Goal: Transaction & Acquisition: Purchase product/service

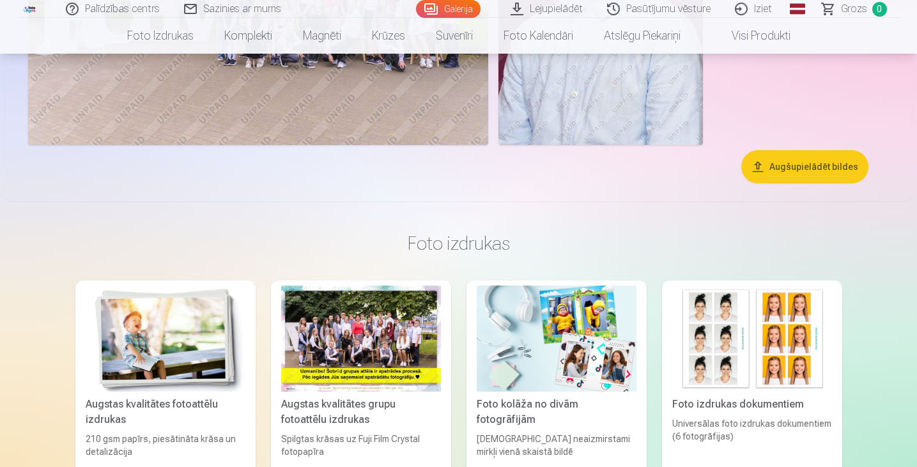
scroll to position [1937, 0]
click at [801, 153] on button "Augšupielādēt bildes" at bounding box center [804, 167] width 127 height 33
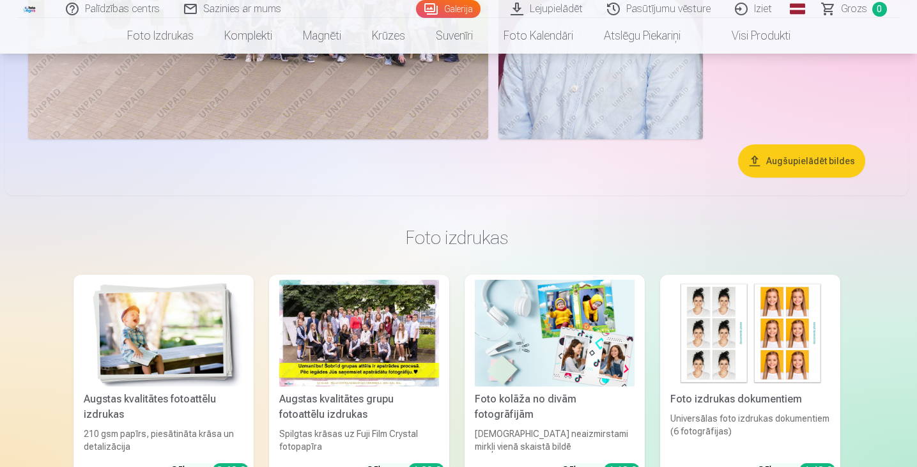
scroll to position [1943, 0]
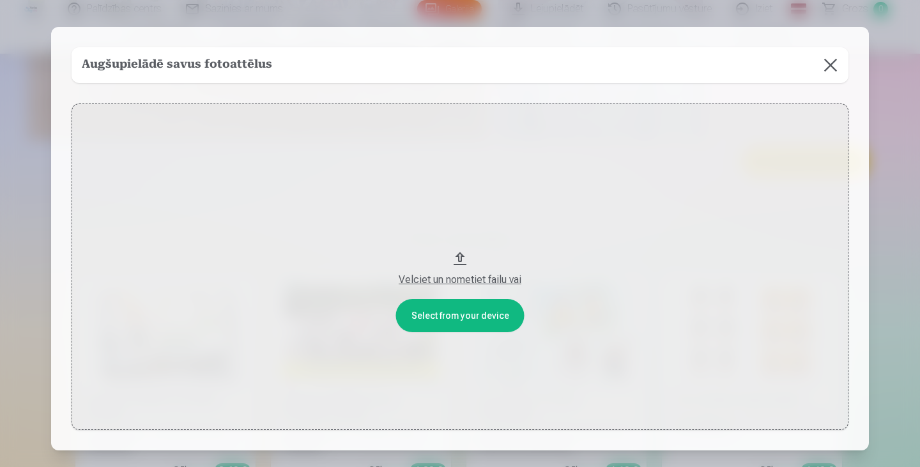
click at [826, 64] on button at bounding box center [831, 65] width 36 height 36
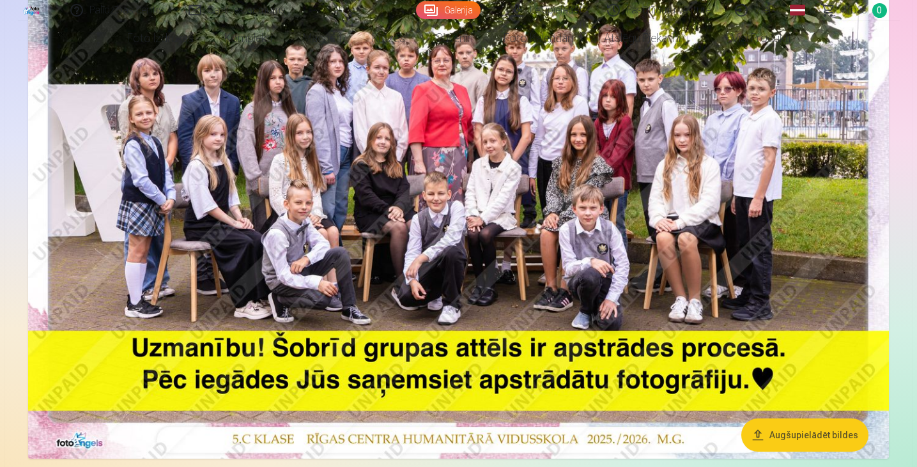
scroll to position [258, 0]
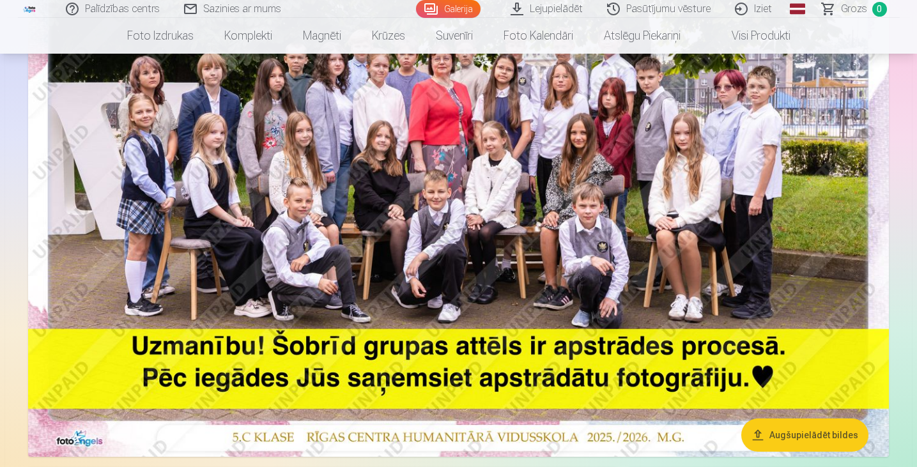
click at [750, 202] on img at bounding box center [458, 169] width 861 height 574
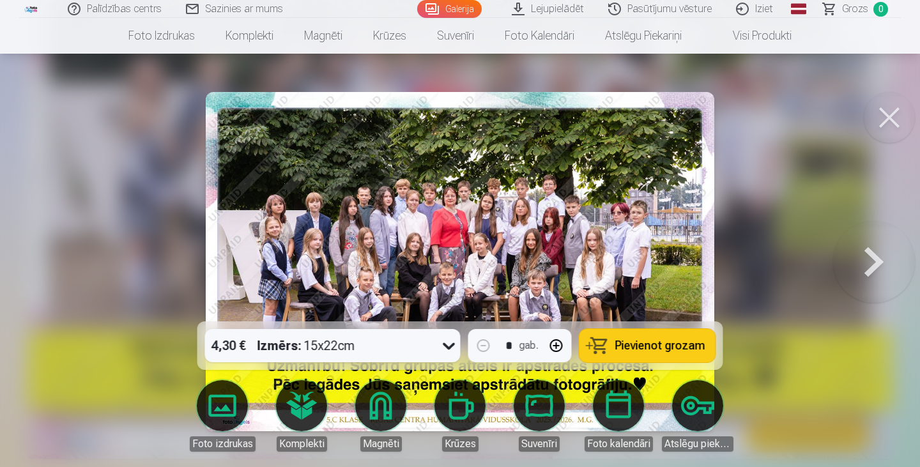
click at [896, 123] on button at bounding box center [889, 117] width 51 height 51
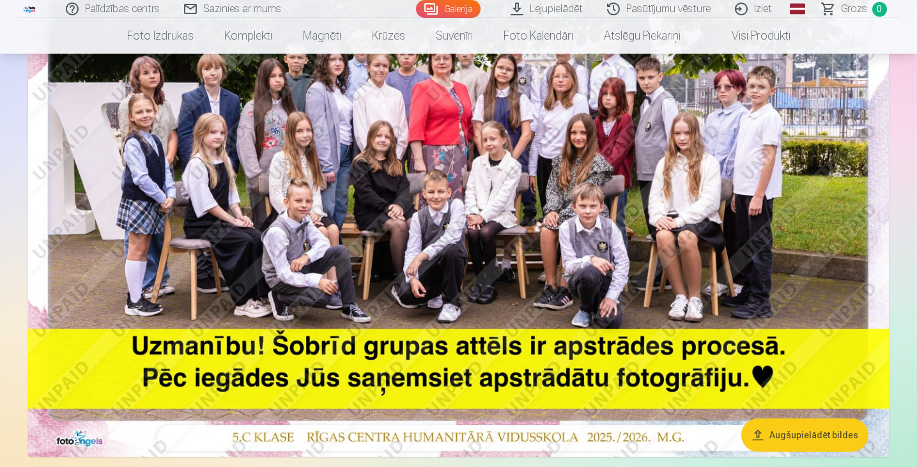
click at [535, 3] on link "Lejupielādēt" at bounding box center [547, 9] width 96 height 18
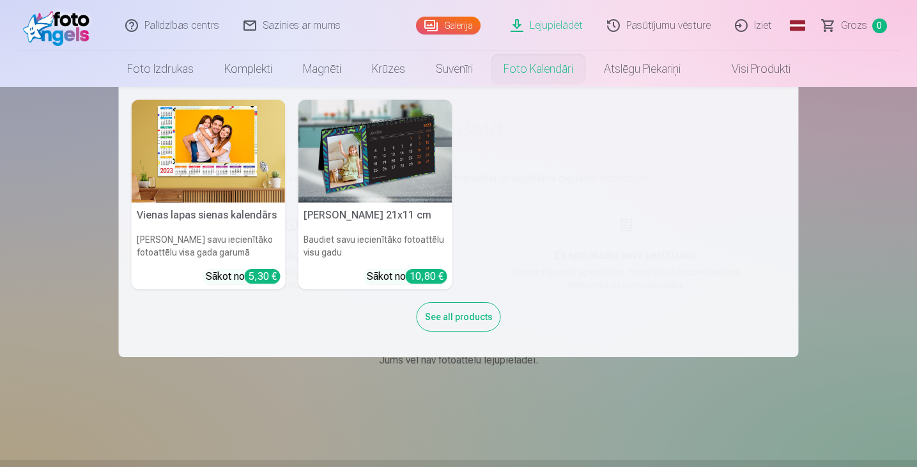
click at [903, 197] on nav "Vienas lapas sienas [PERSON_NAME] savu iecienītāko fotoattēlu visa gada garumā …" at bounding box center [458, 222] width 917 height 270
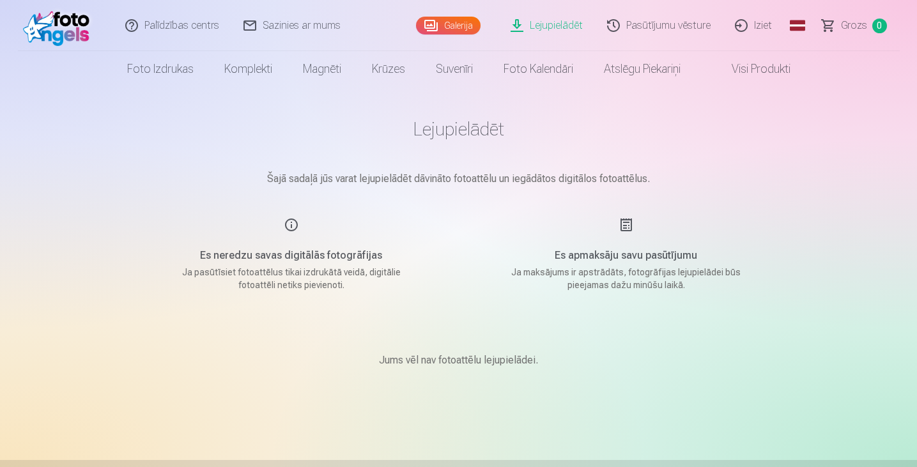
click at [762, 77] on link "Visi produkti" at bounding box center [751, 69] width 110 height 36
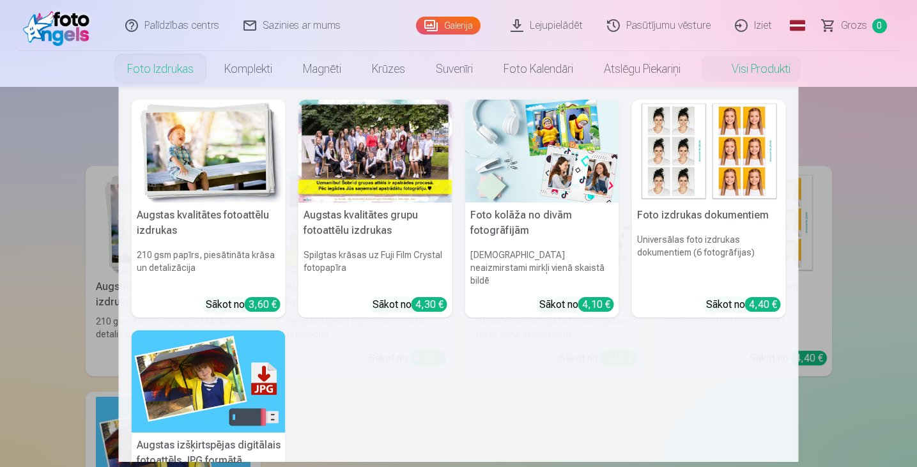
click at [167, 74] on link "Foto izdrukas" at bounding box center [160, 69] width 97 height 36
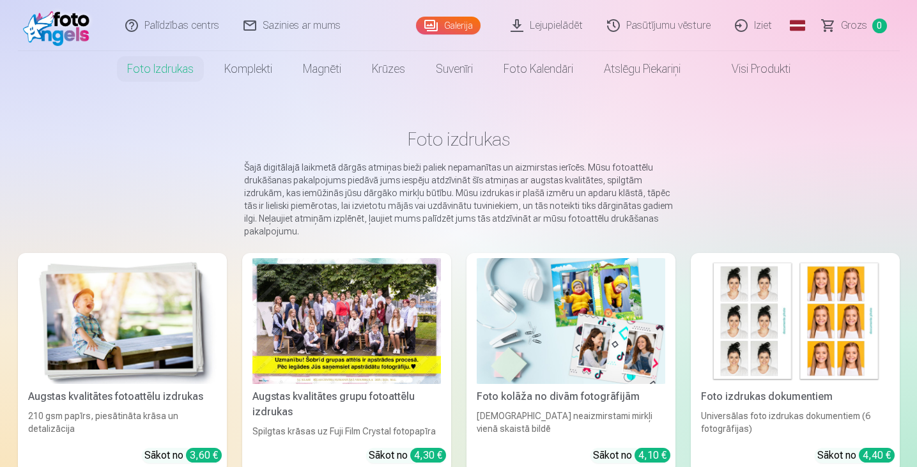
click at [461, 22] on link "Galerija" at bounding box center [448, 26] width 65 height 18
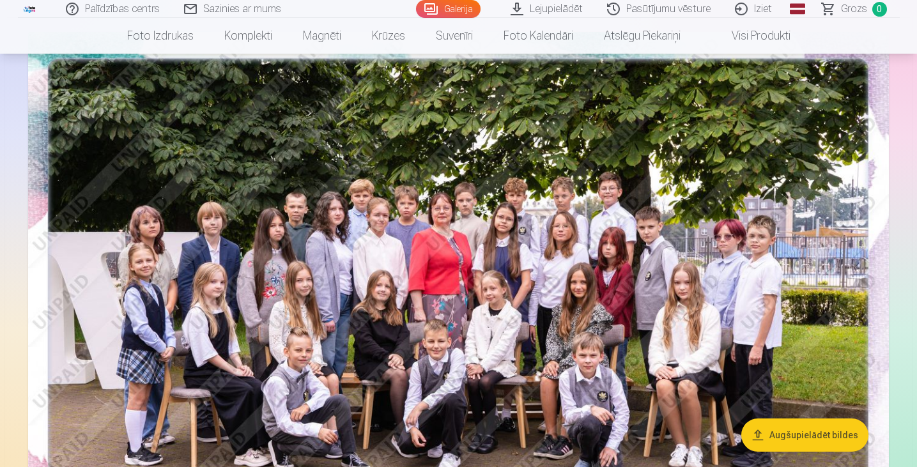
scroll to position [111, 0]
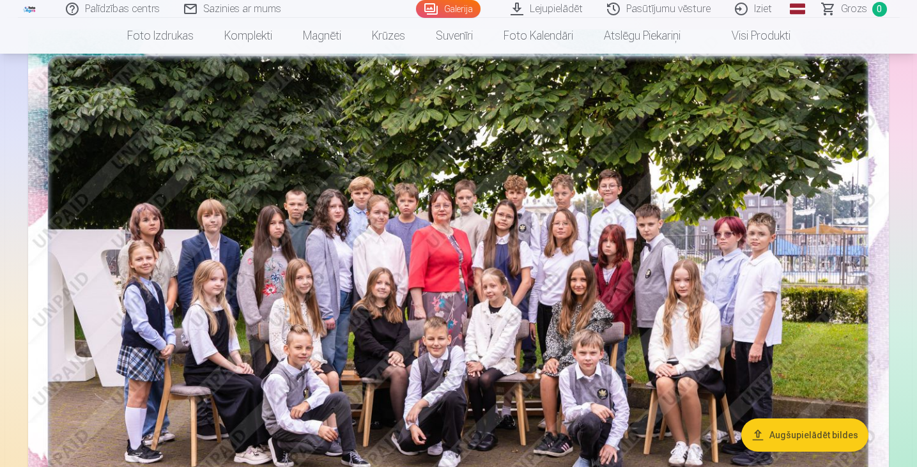
click at [387, 213] on img at bounding box center [458, 316] width 861 height 574
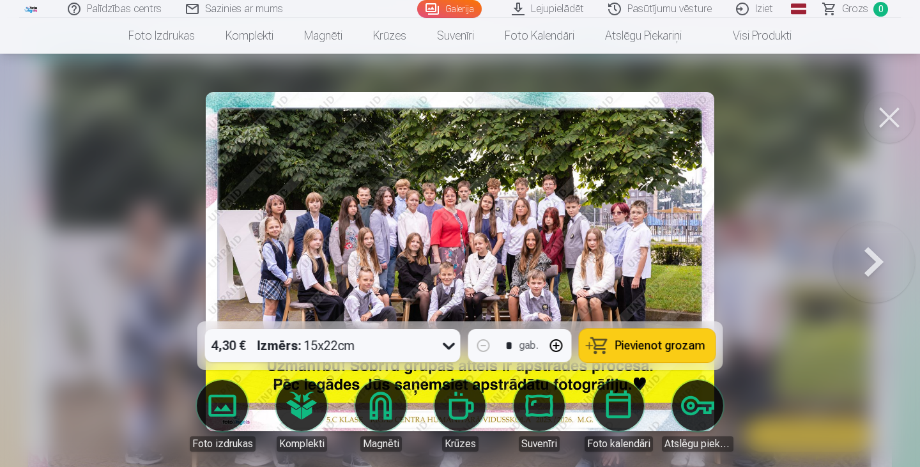
click at [387, 204] on img at bounding box center [460, 261] width 509 height 339
click at [443, 233] on img at bounding box center [460, 261] width 509 height 339
click at [881, 118] on button at bounding box center [889, 117] width 51 height 51
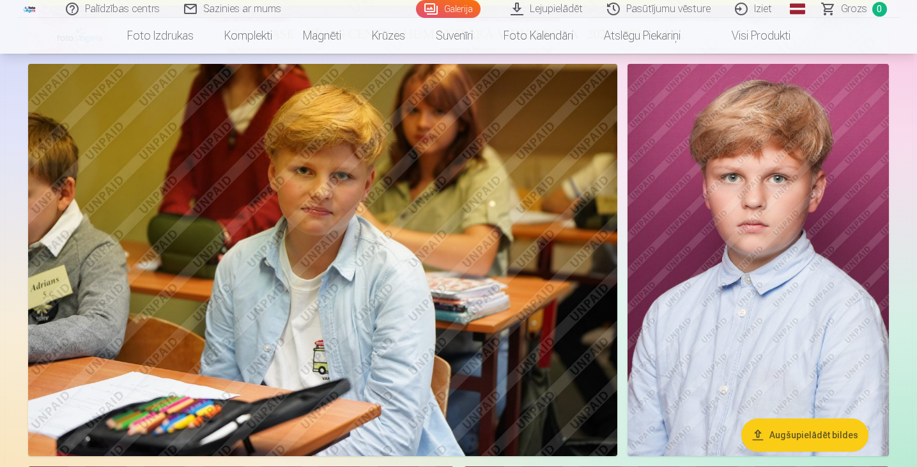
scroll to position [642, 0]
